Goal: Information Seeking & Learning: Learn about a topic

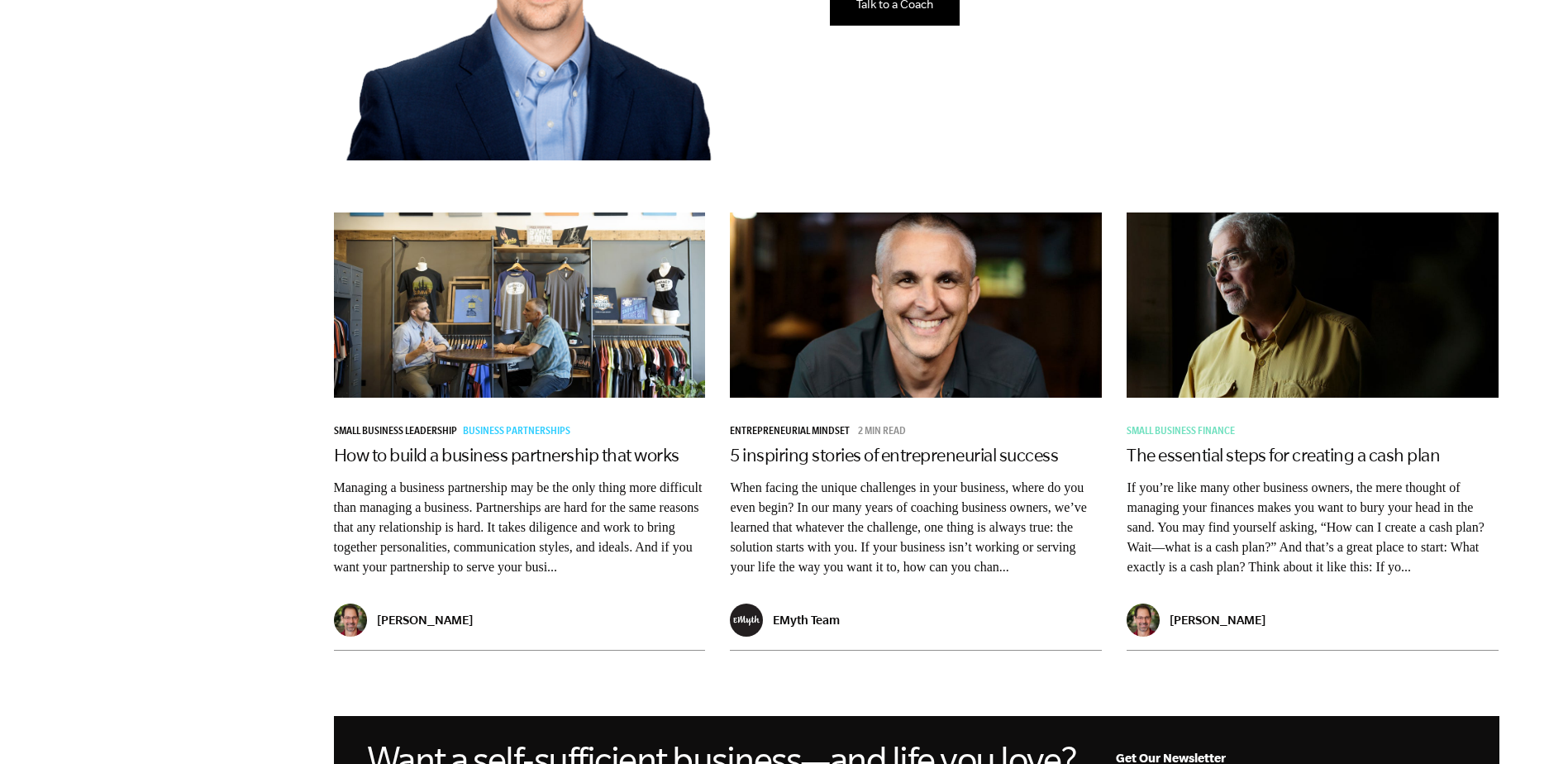
scroll to position [1158, 0]
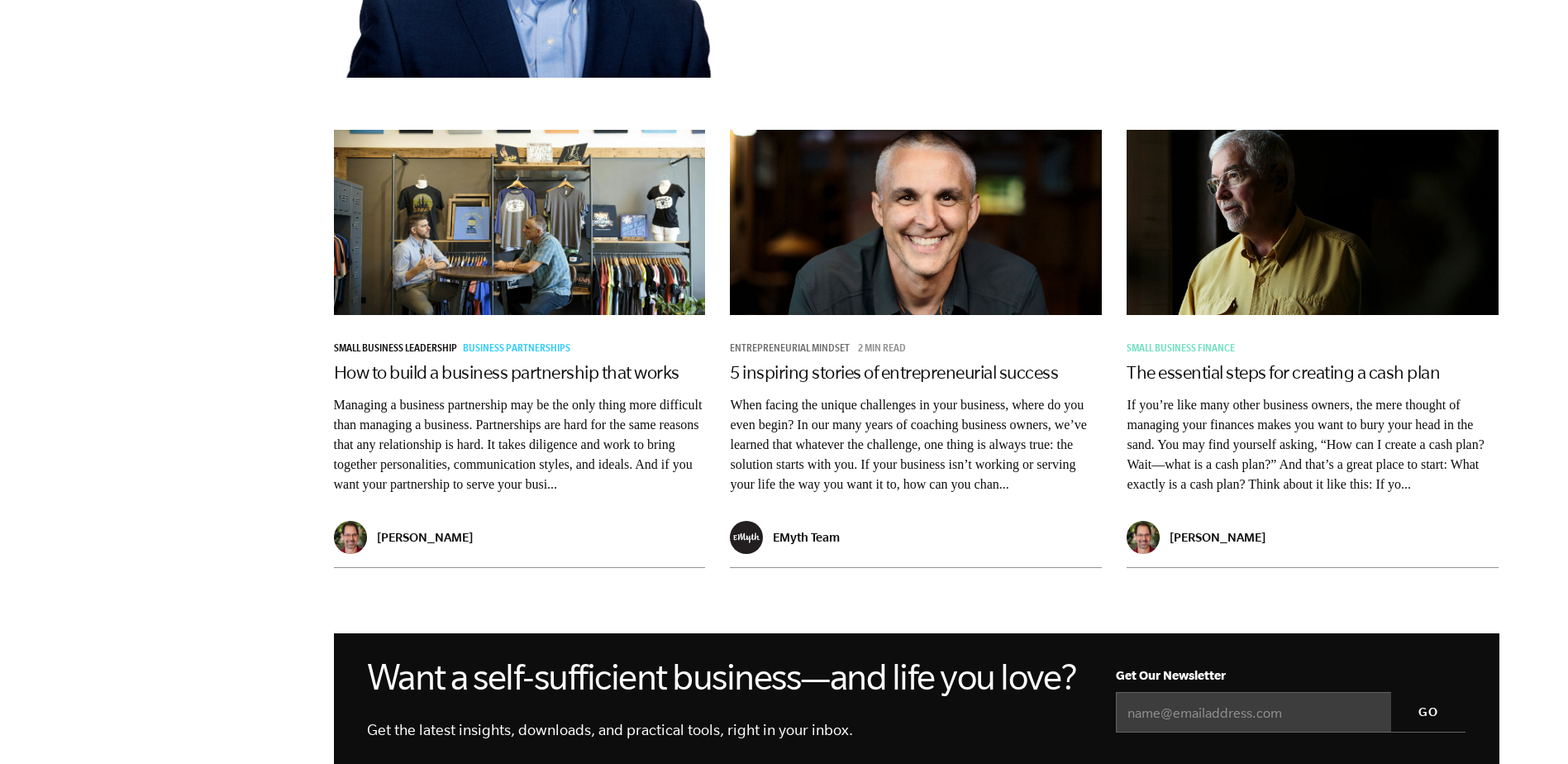
click at [796, 354] on span "Entrepreneurial Mindset" at bounding box center [790, 349] width 120 height 12
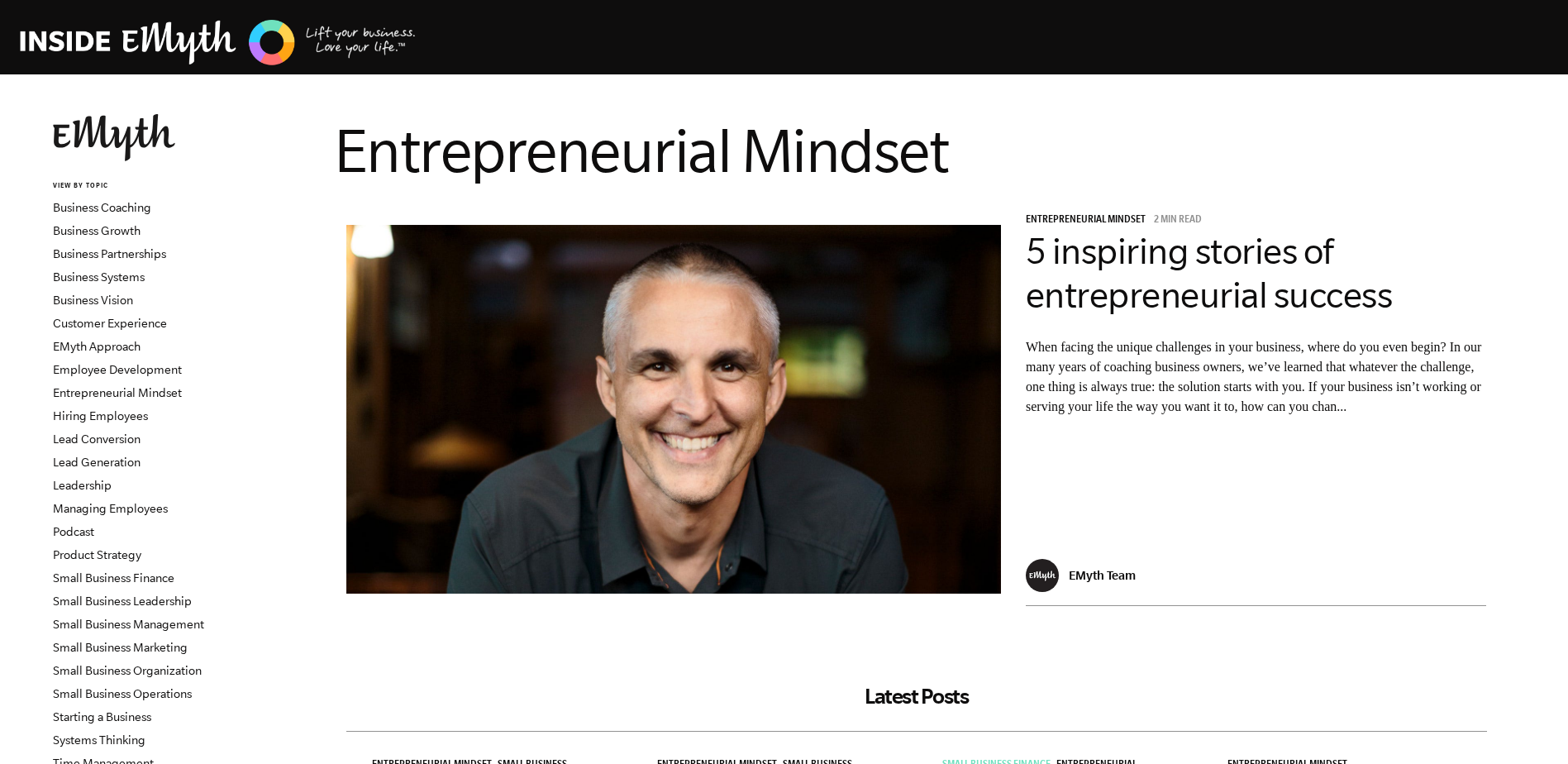
click at [1077, 398] on p "When facing the unique challenges in your business, where do you even begin? In…" at bounding box center [1256, 377] width 462 height 80
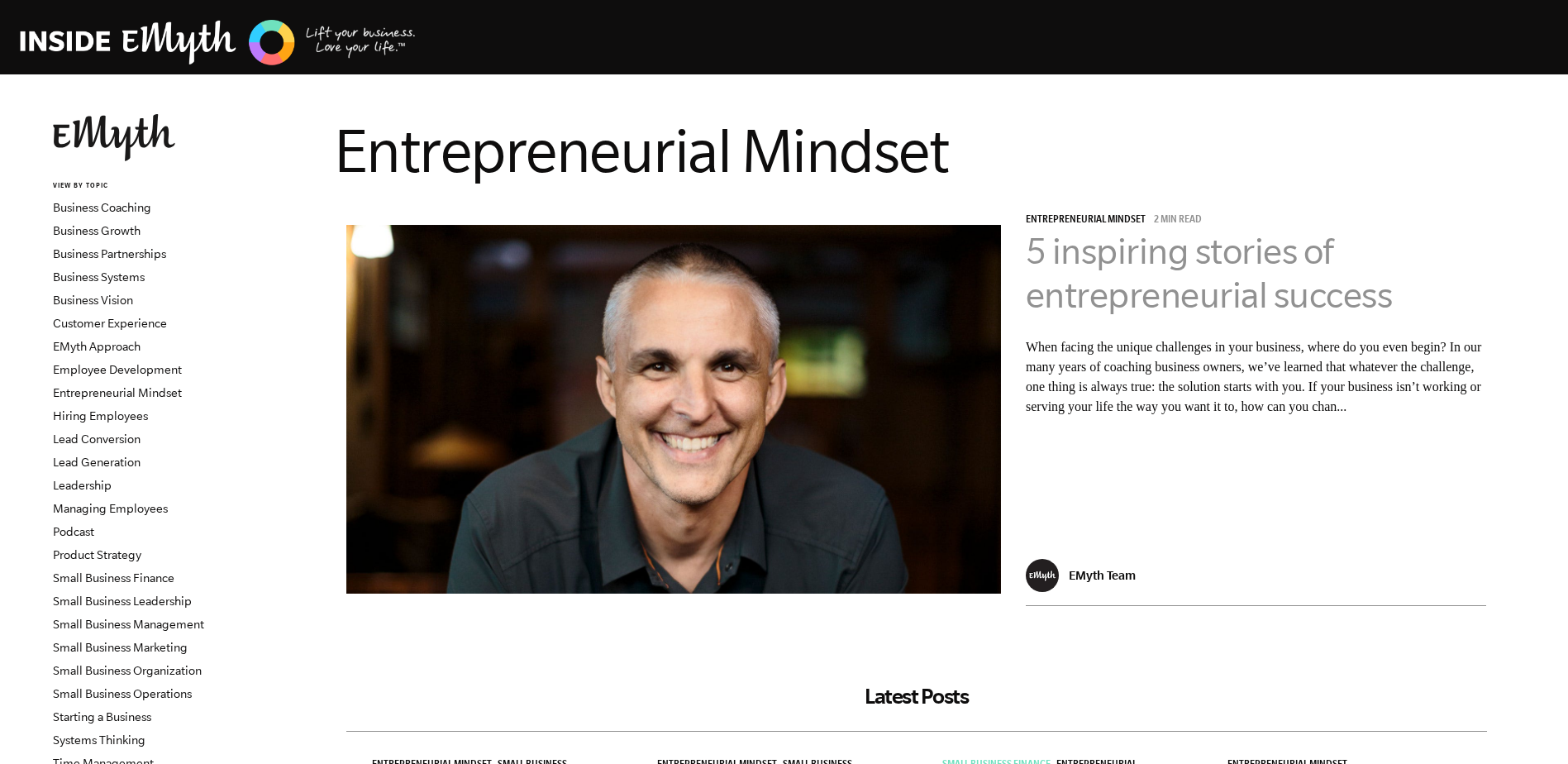
click at [1175, 256] on link "5 inspiring stories of entrepreneurial success" at bounding box center [1209, 272] width 367 height 84
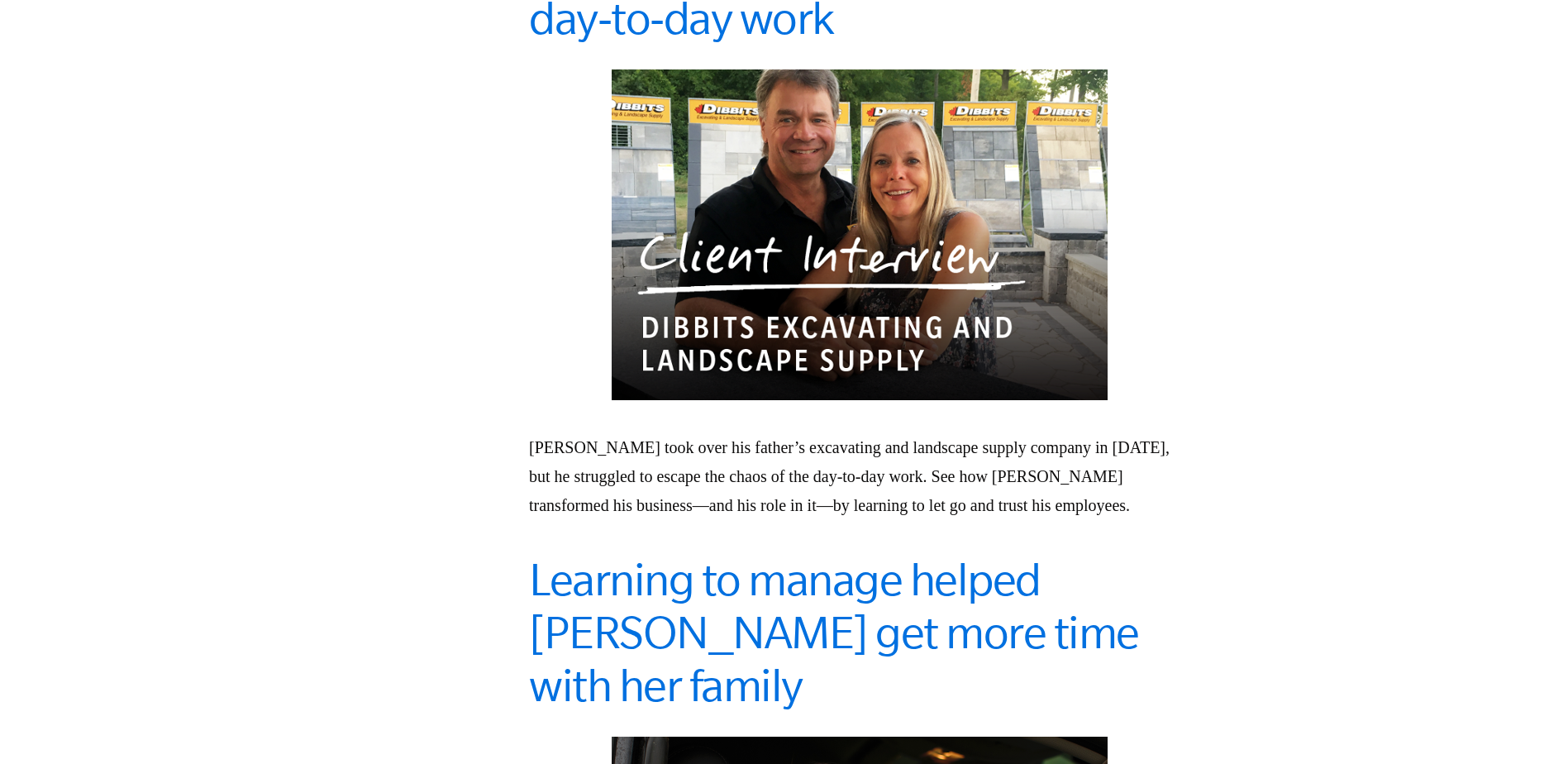
scroll to position [1324, 0]
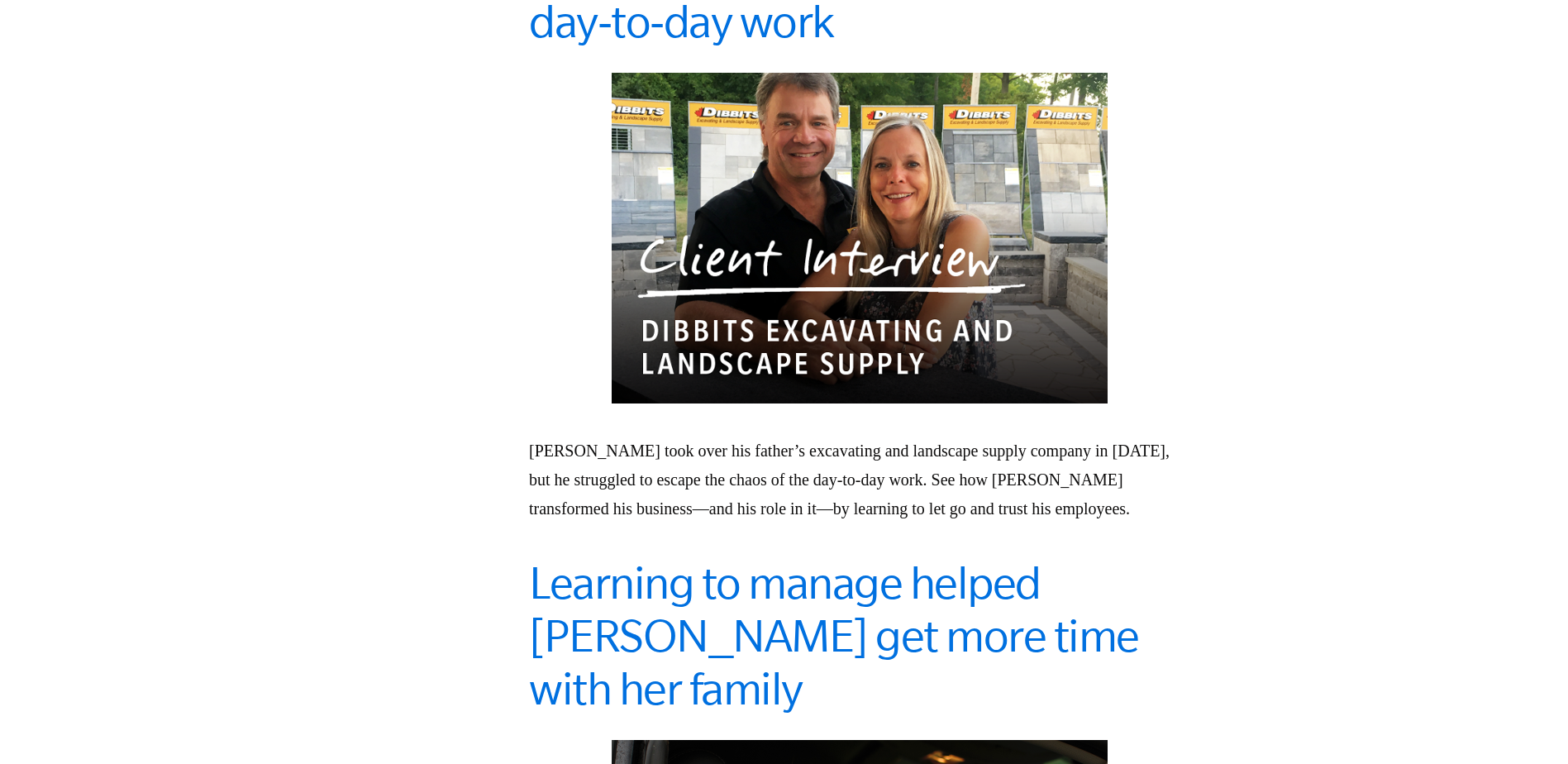
click at [912, 191] on img at bounding box center [860, 238] width 496 height 331
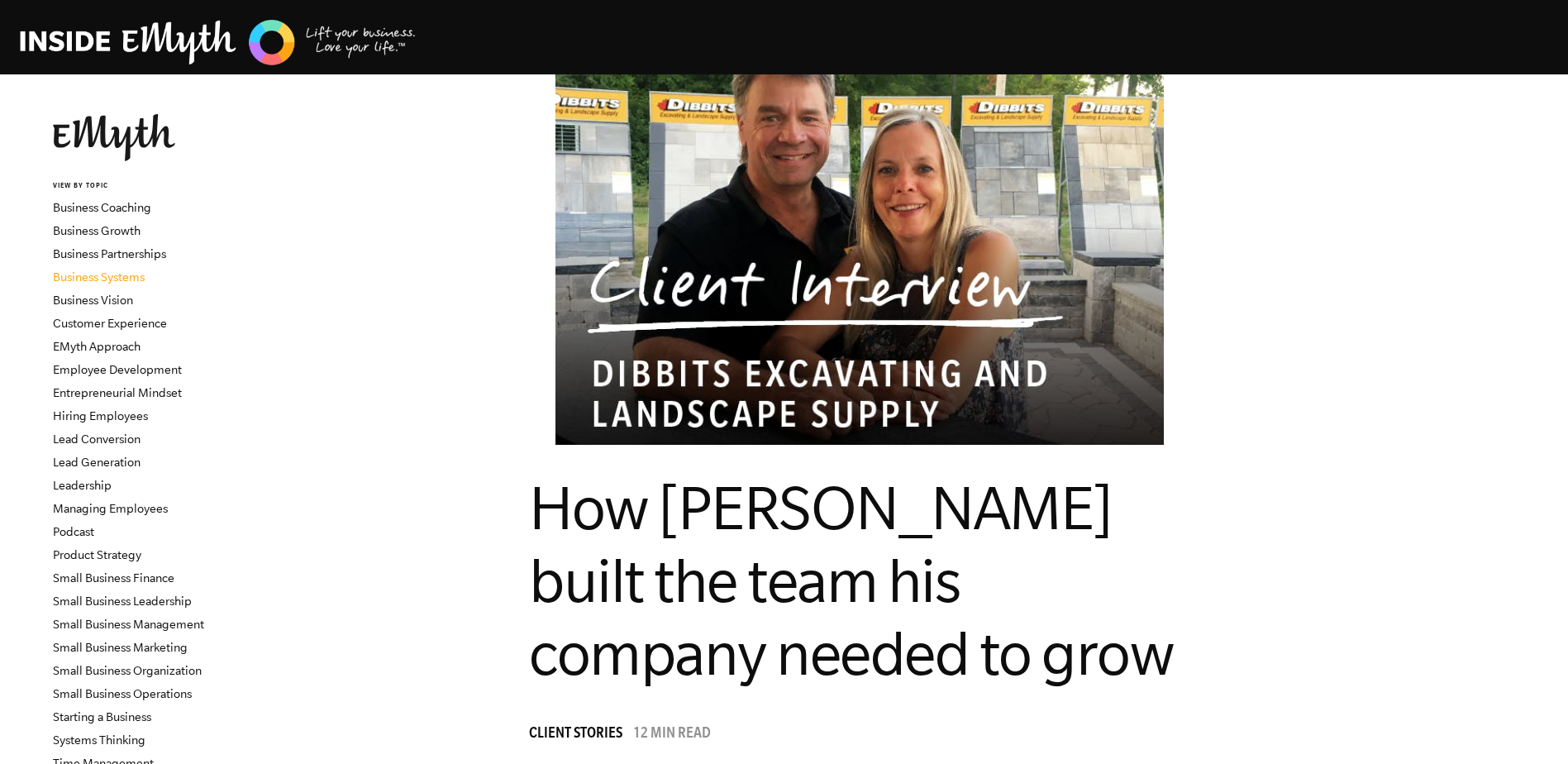
click at [101, 277] on link "Business Systems" at bounding box center [98, 277] width 92 height 14
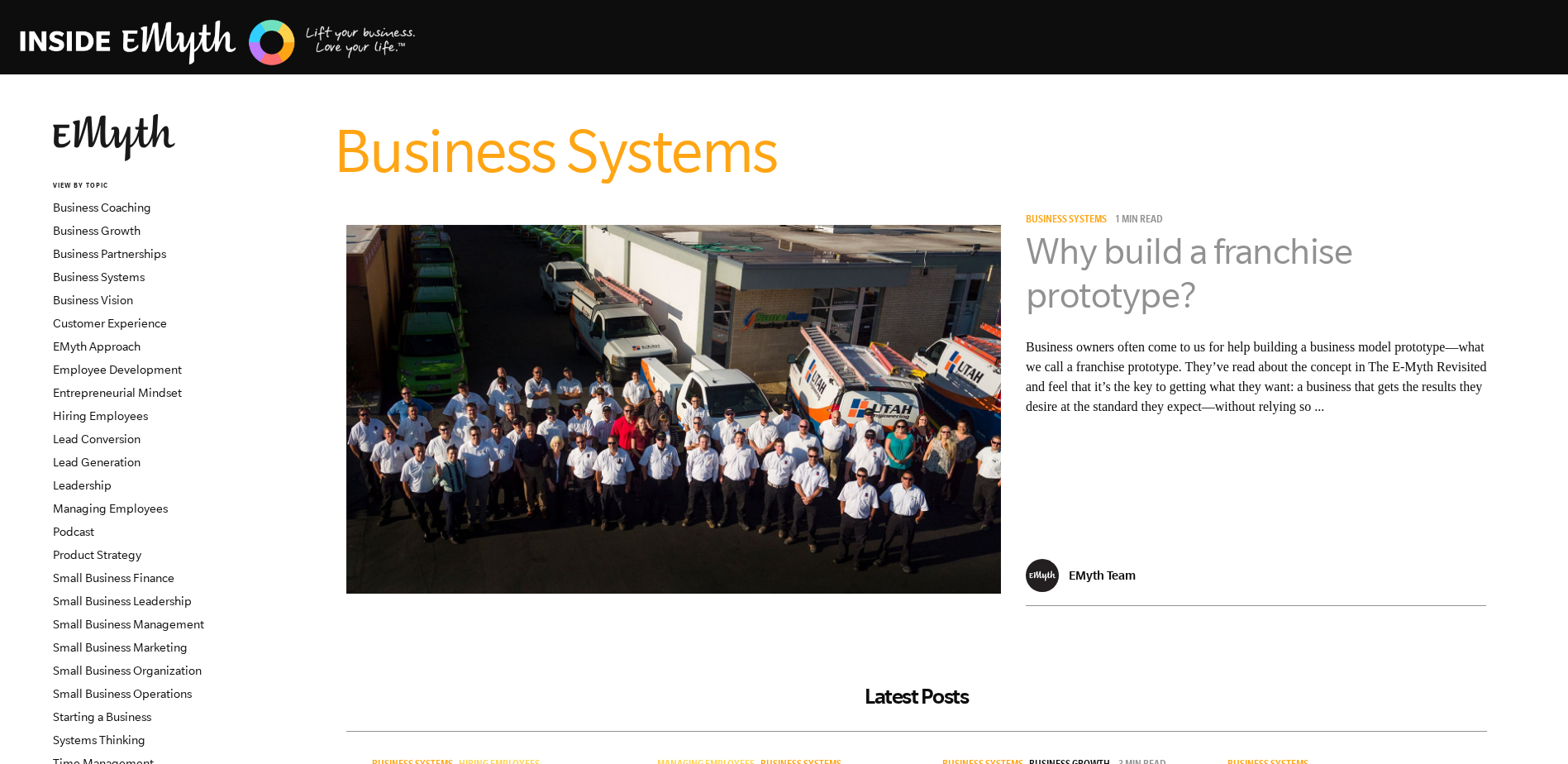
click at [1128, 251] on link "Why build a franchise prototype?" at bounding box center [1189, 272] width 327 height 84
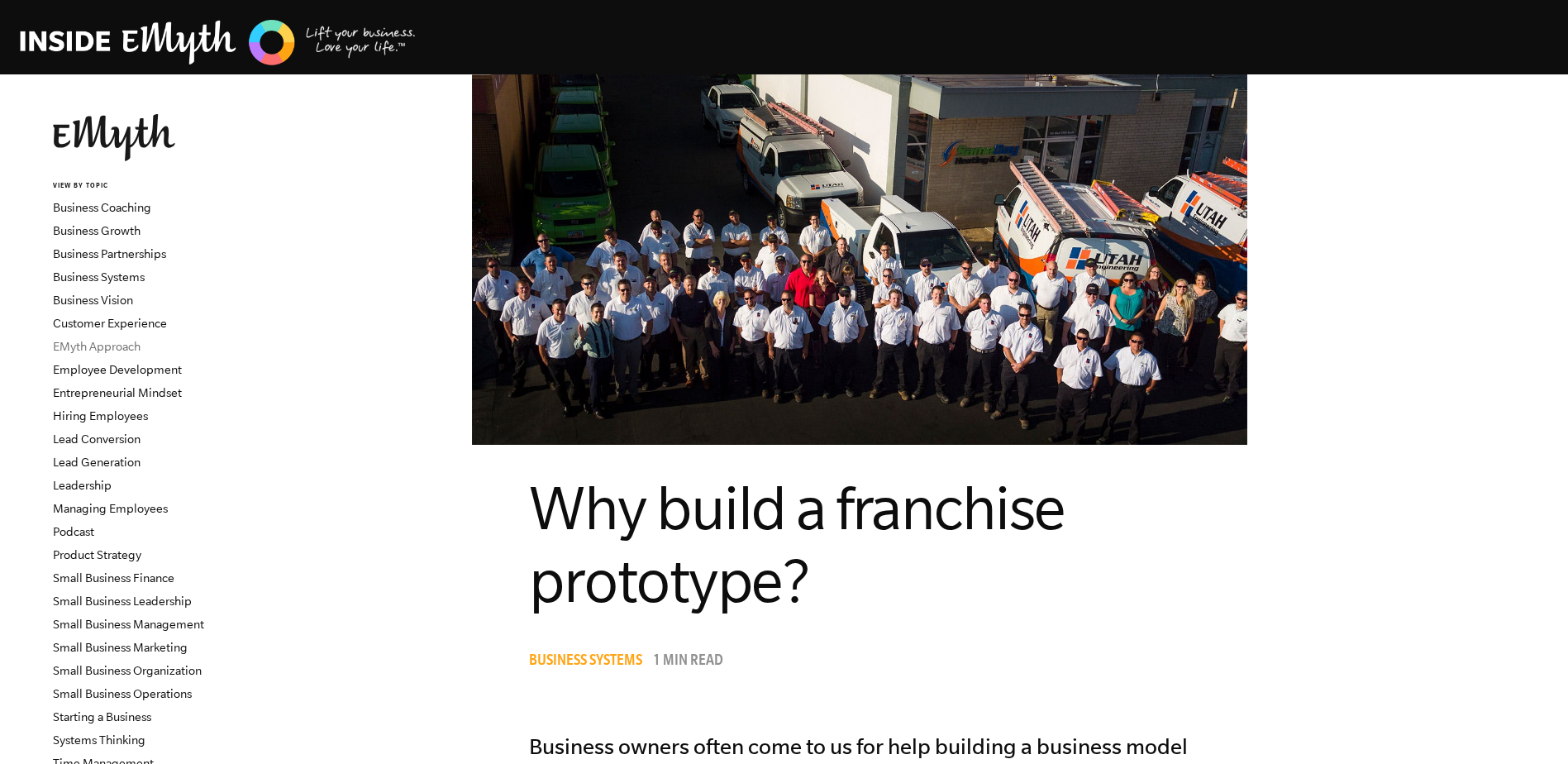
click at [95, 347] on link "EMyth Approach" at bounding box center [96, 347] width 88 height 14
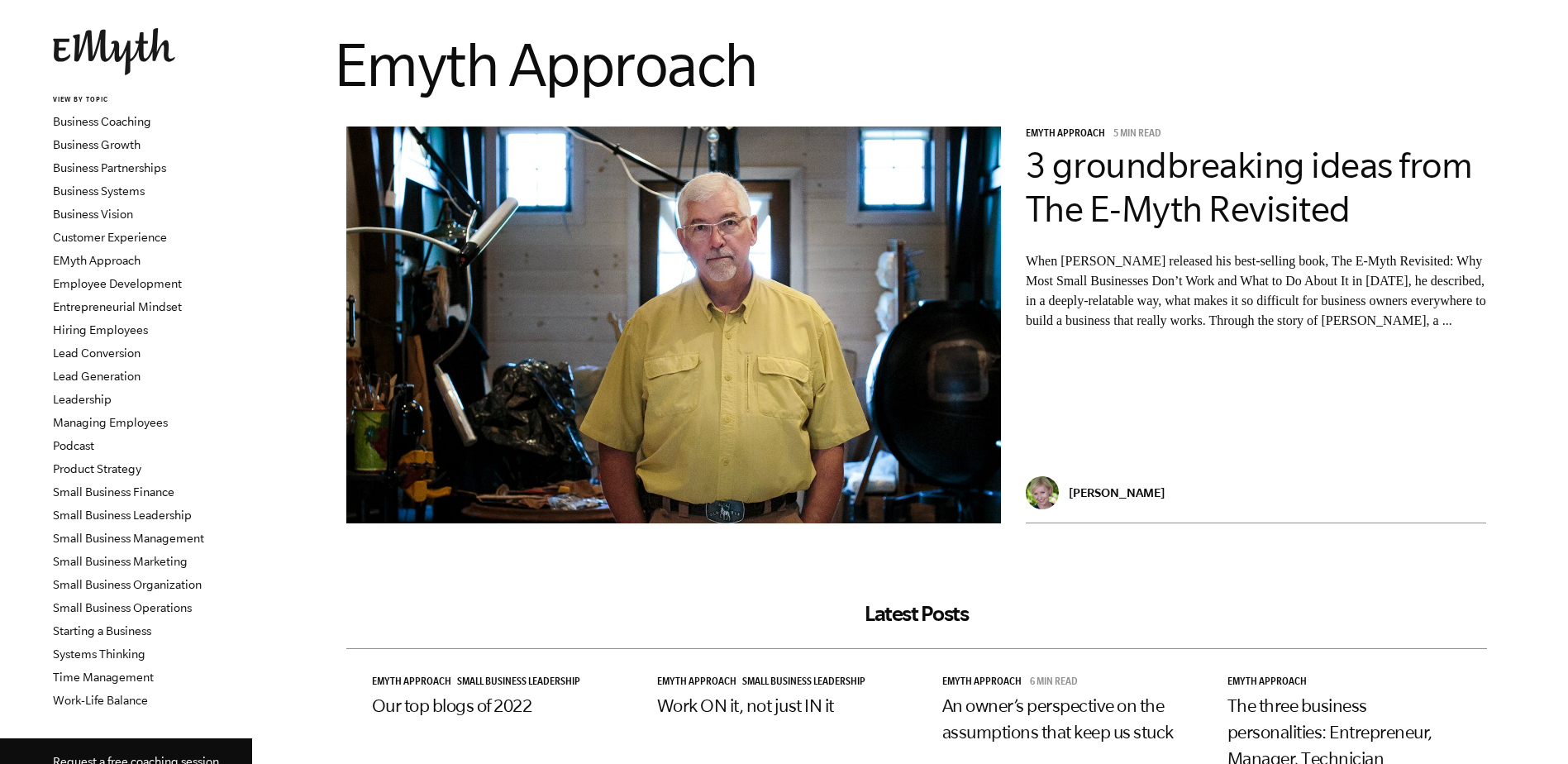
scroll to position [83, 0]
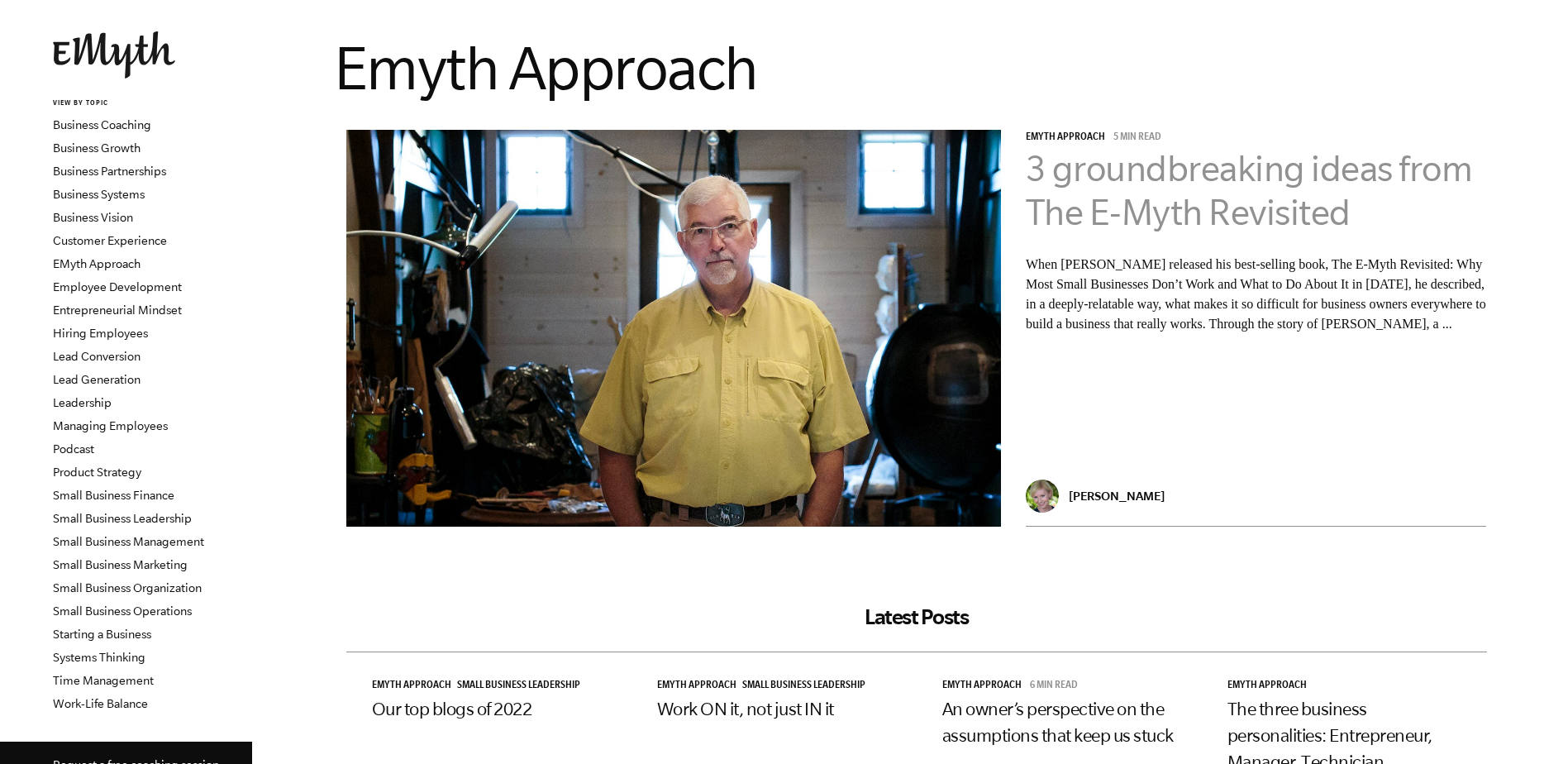
click at [1213, 177] on link "3 groundbreaking ideas from The E-Myth Revisited" at bounding box center [1249, 190] width 447 height 84
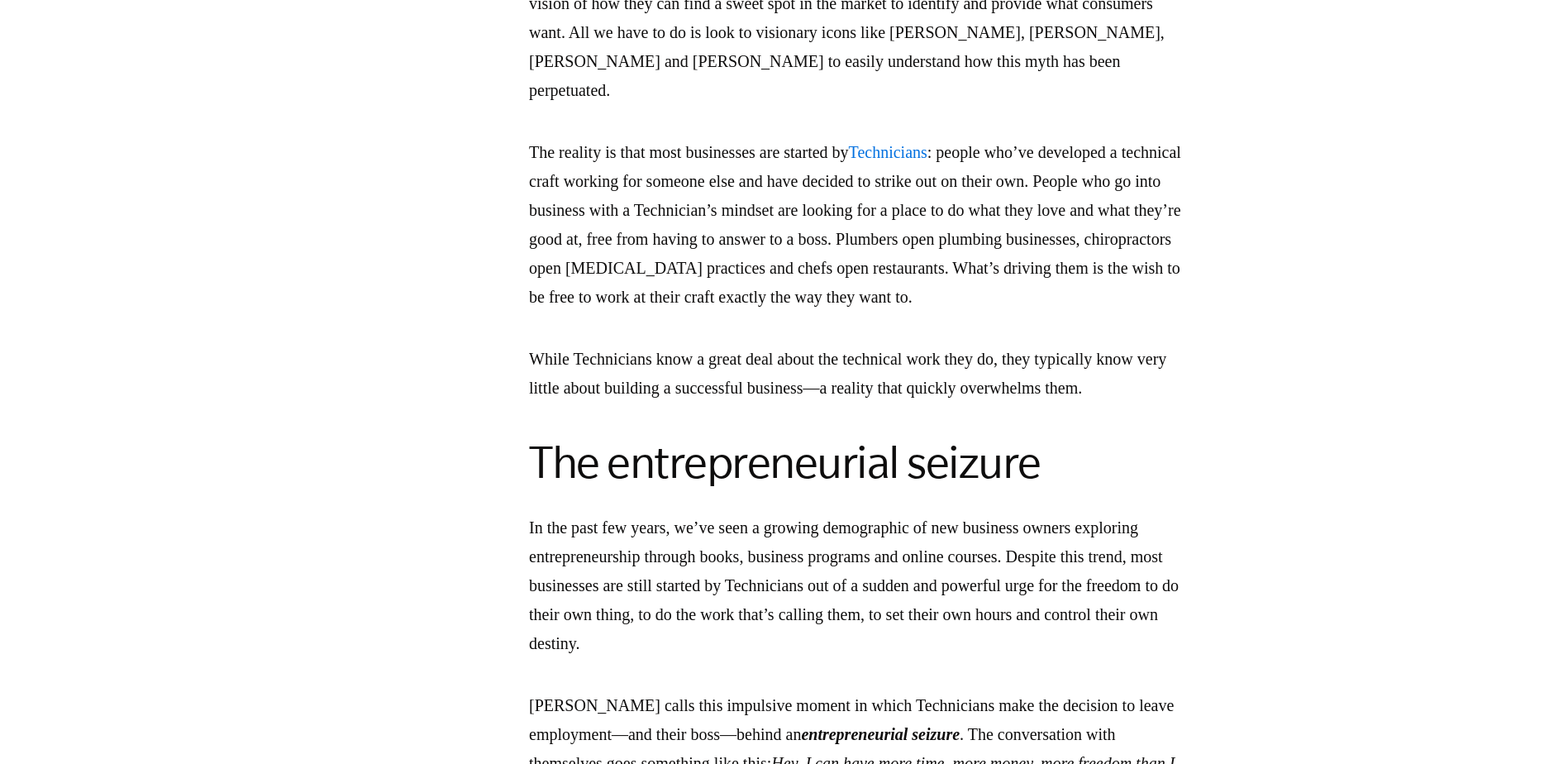
scroll to position [2234, 0]
